Goal: Information Seeking & Learning: Check status

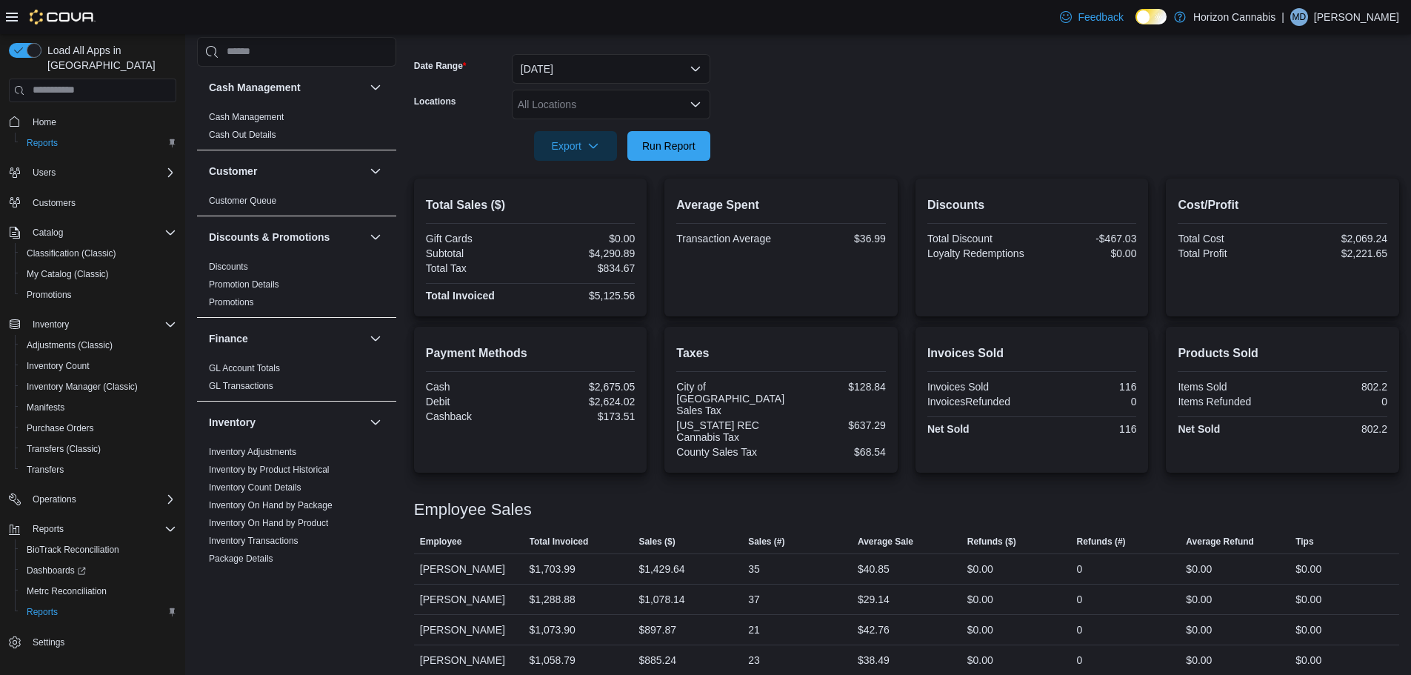
scroll to position [210, 0]
